Goal: Find contact information: Find contact information

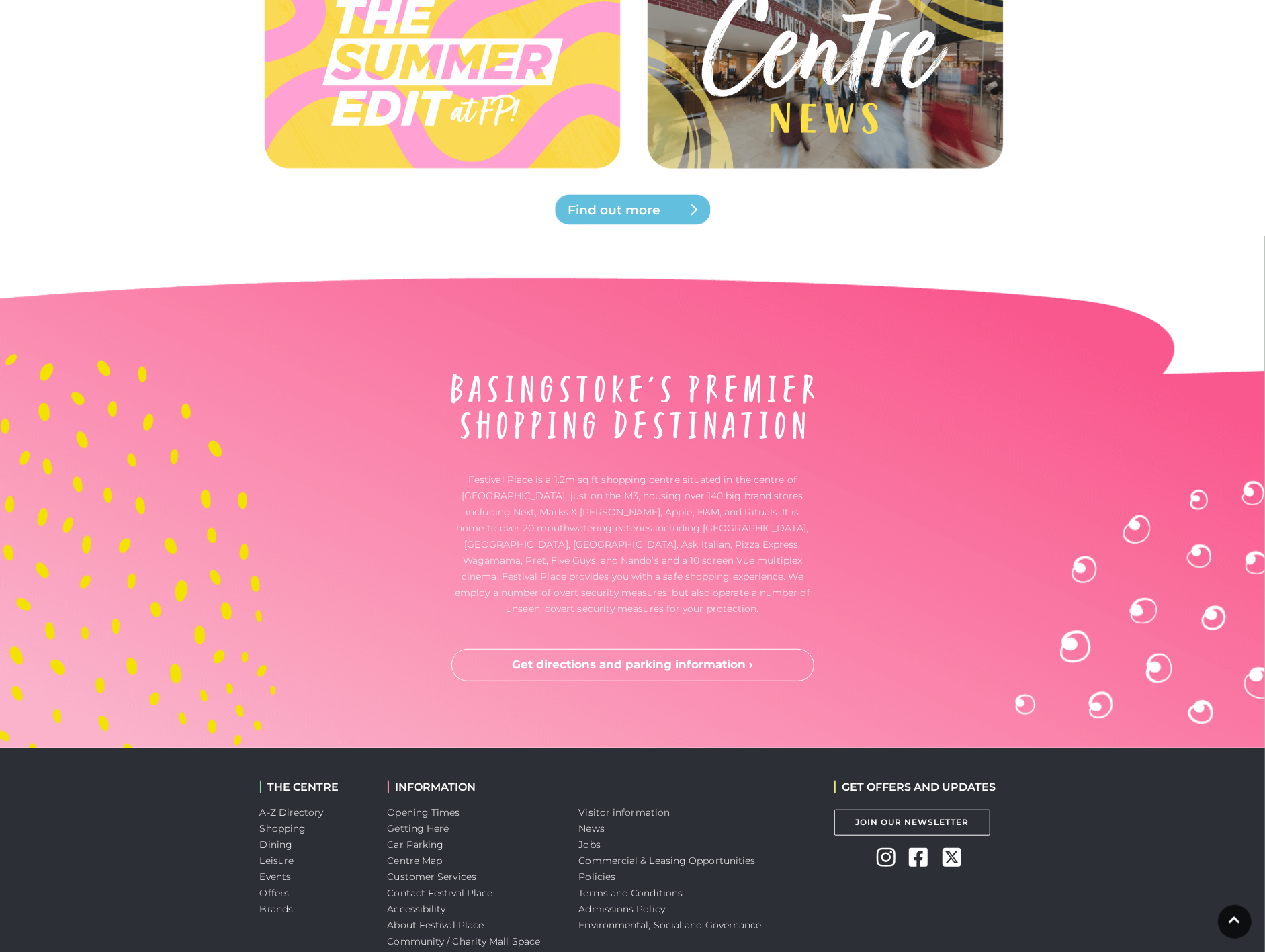
scroll to position [4132, 0]
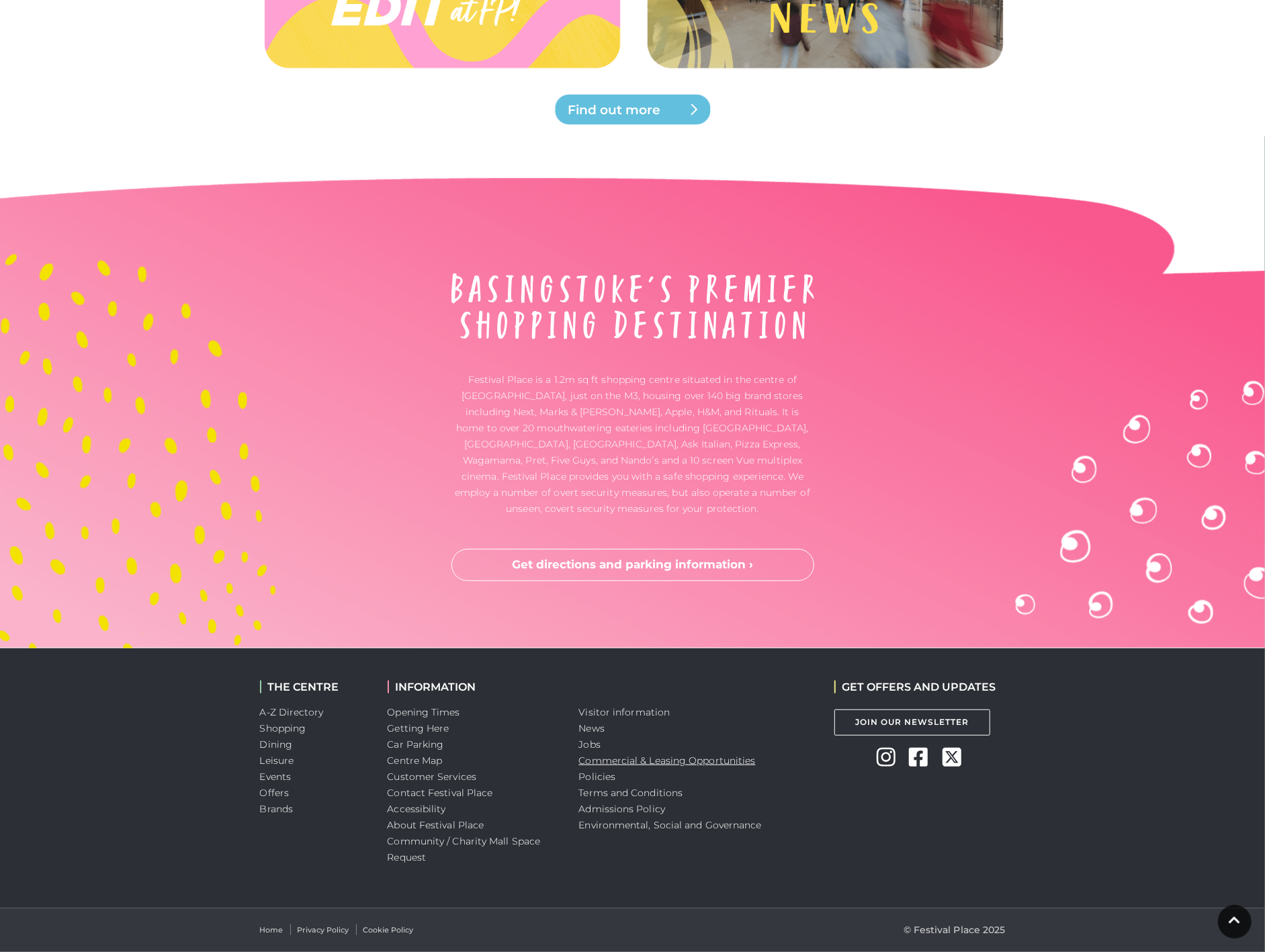
click at [675, 755] on link "Commercial & Leasing Opportunities" at bounding box center [667, 760] width 176 height 12
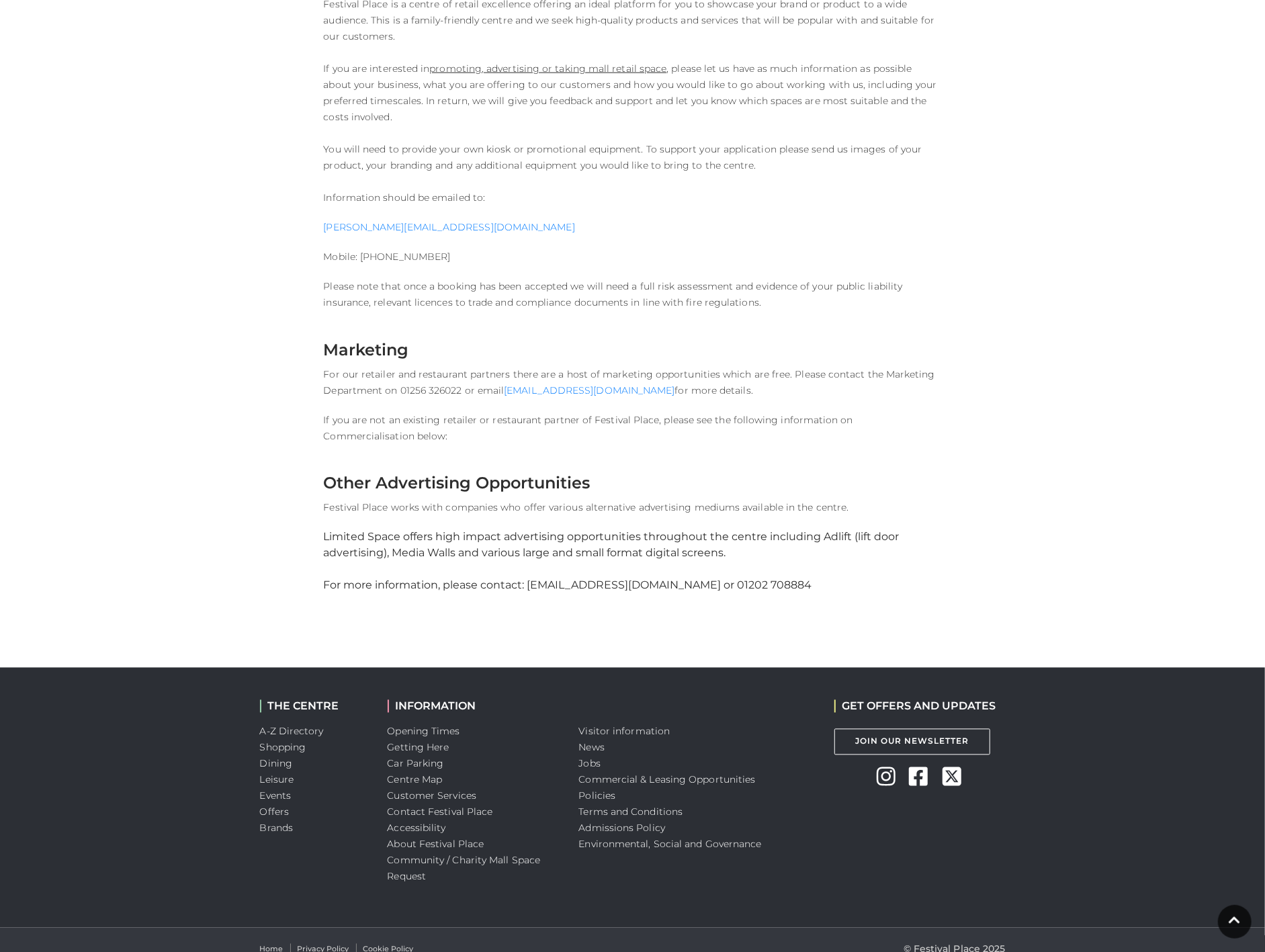
scroll to position [1473, 0]
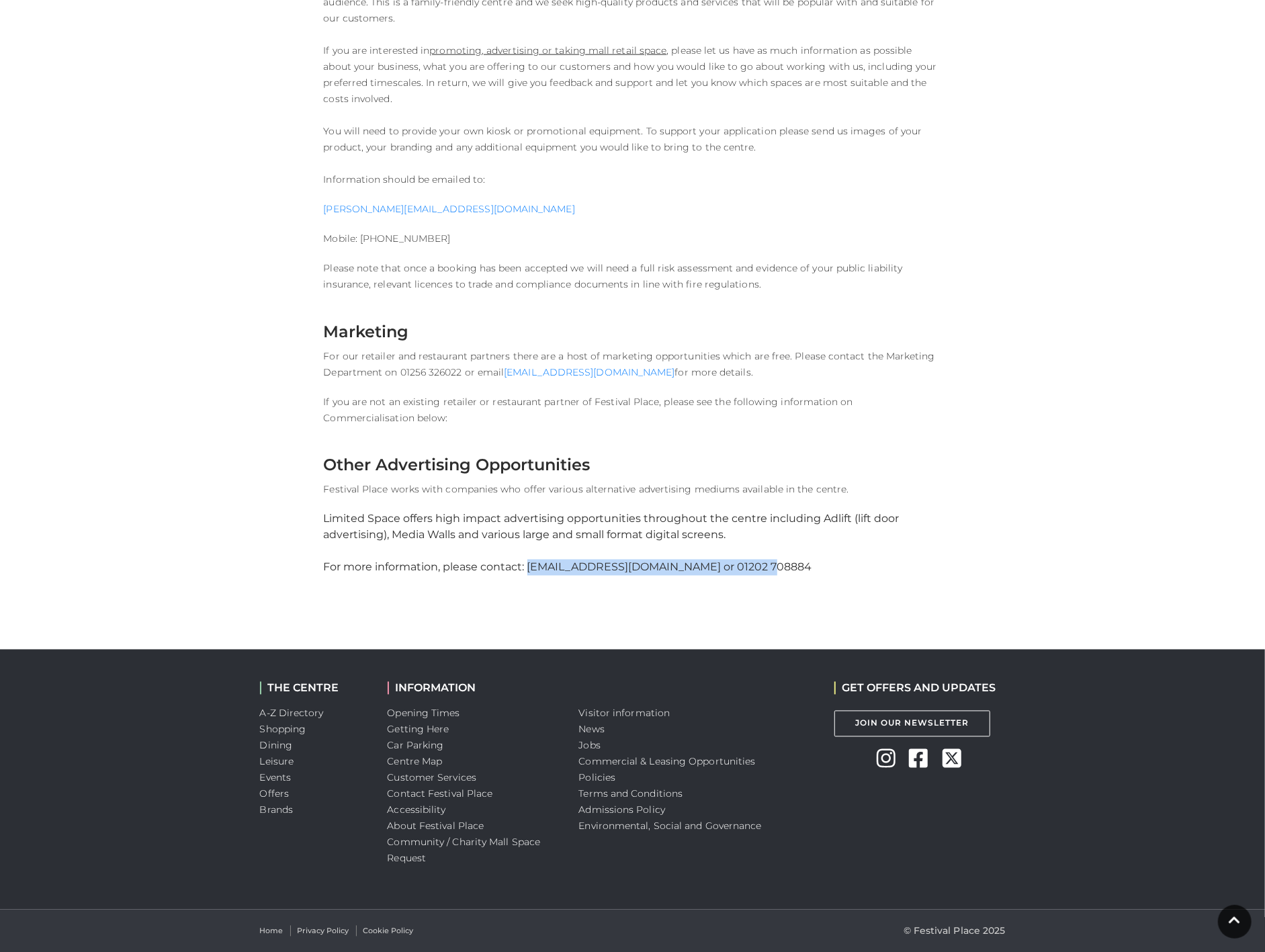
drag, startPoint x: 760, startPoint y: 565, endPoint x: 527, endPoint y: 568, distance: 233.0
copy div "[EMAIL_ADDRESS][DOMAIN_NAME] or 01202 708884"
